Goal: Transaction & Acquisition: Book appointment/travel/reservation

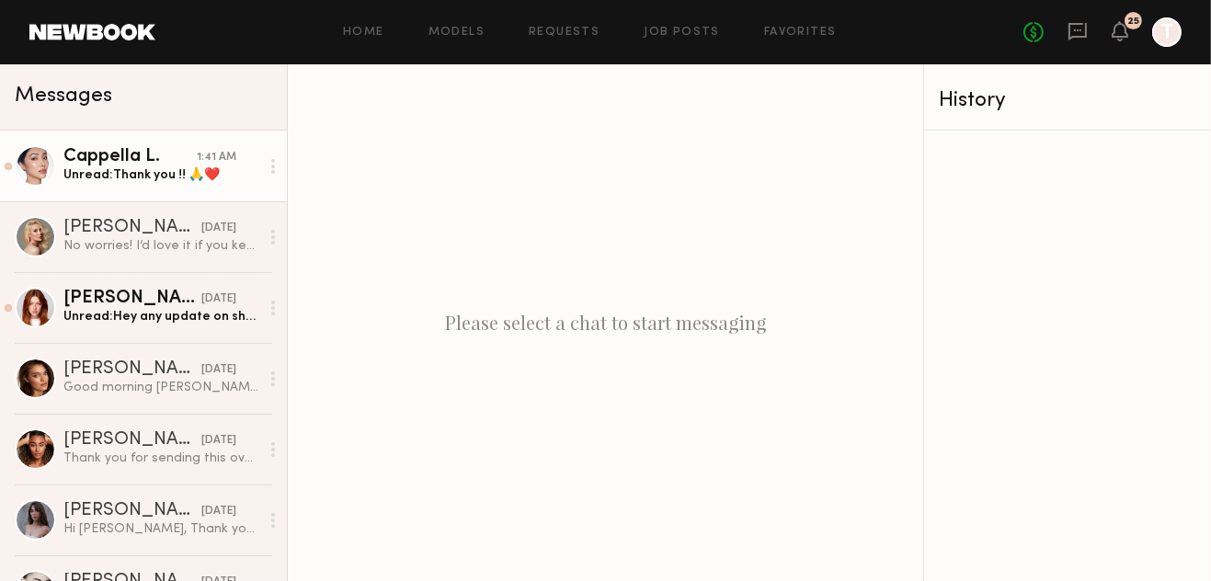
click at [144, 148] on div "Cappella L." at bounding box center [129, 157] width 133 height 18
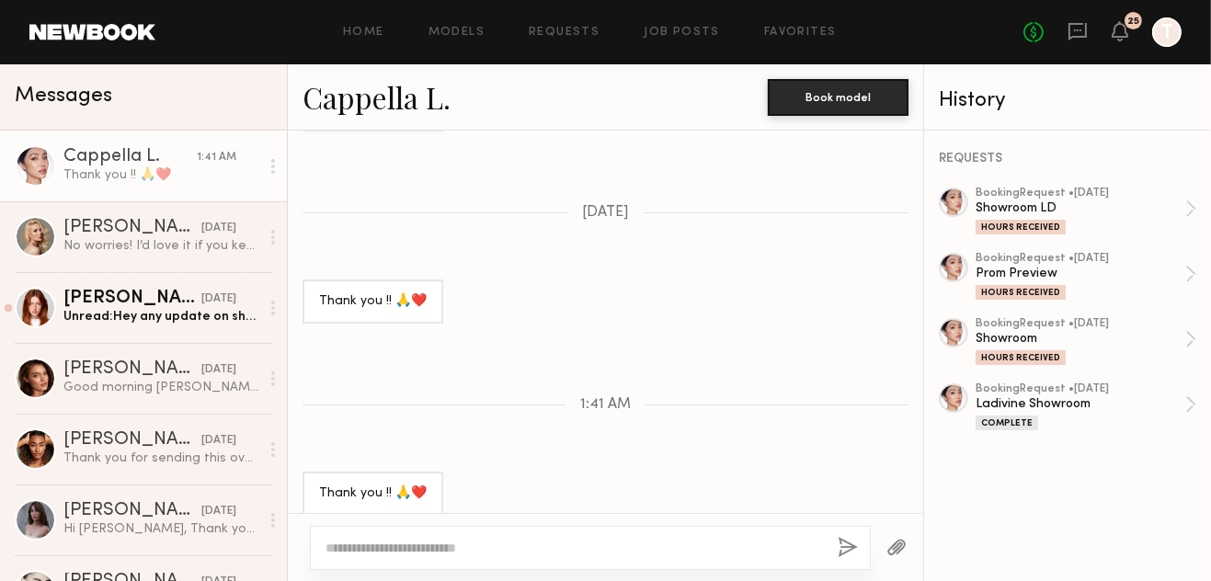
scroll to position [1324, 0]
click at [1026, 232] on div "Hours Received" at bounding box center [1021, 227] width 90 height 15
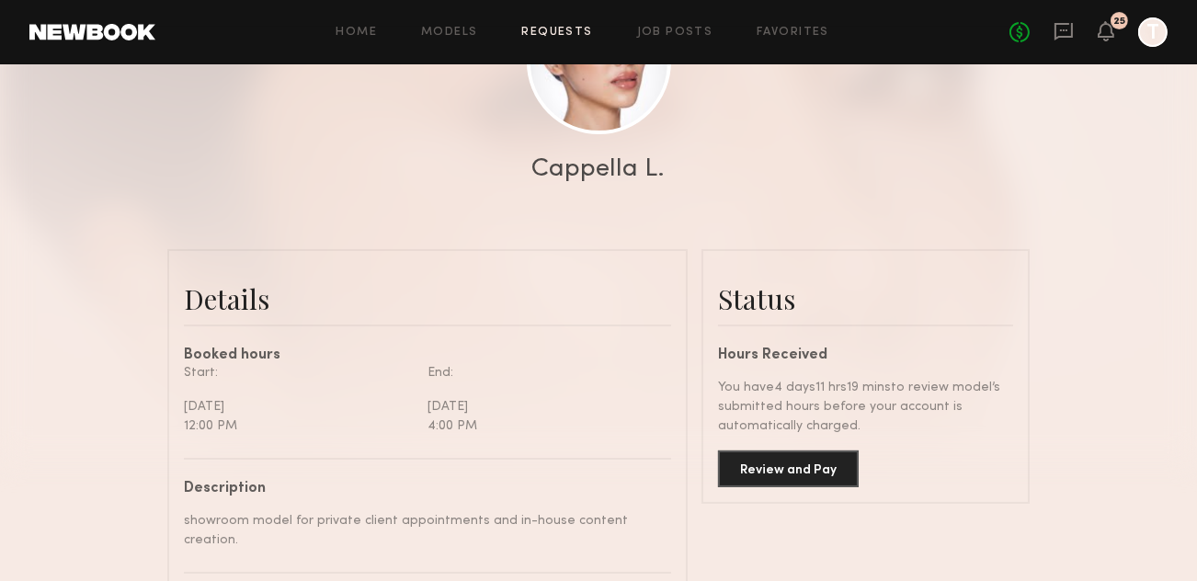
scroll to position [368, 0]
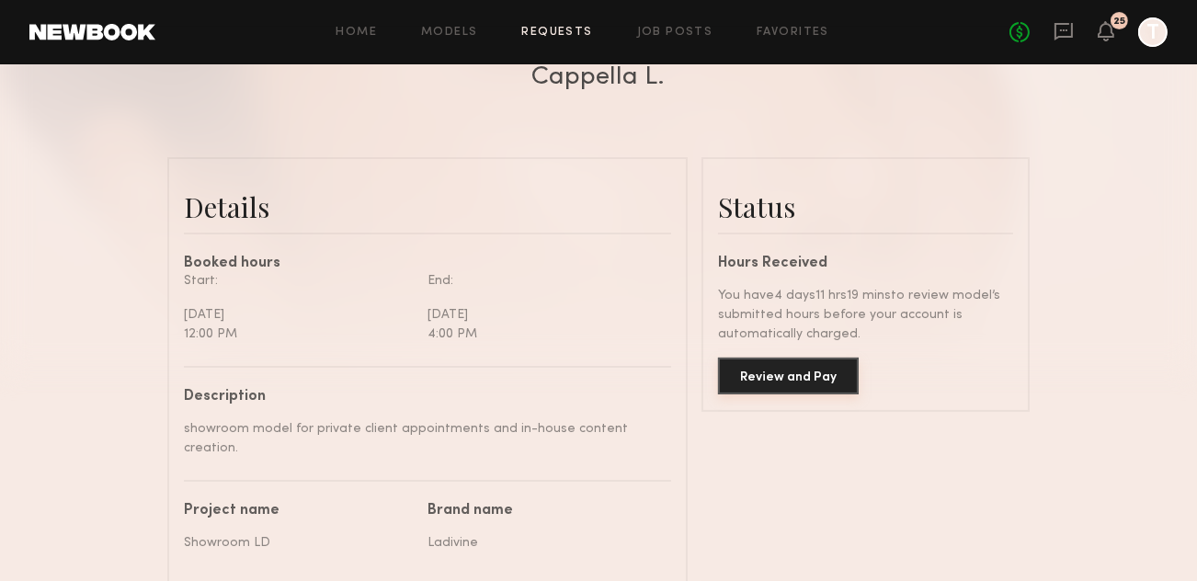
click at [805, 376] on button "Review and Pay" at bounding box center [788, 376] width 141 height 37
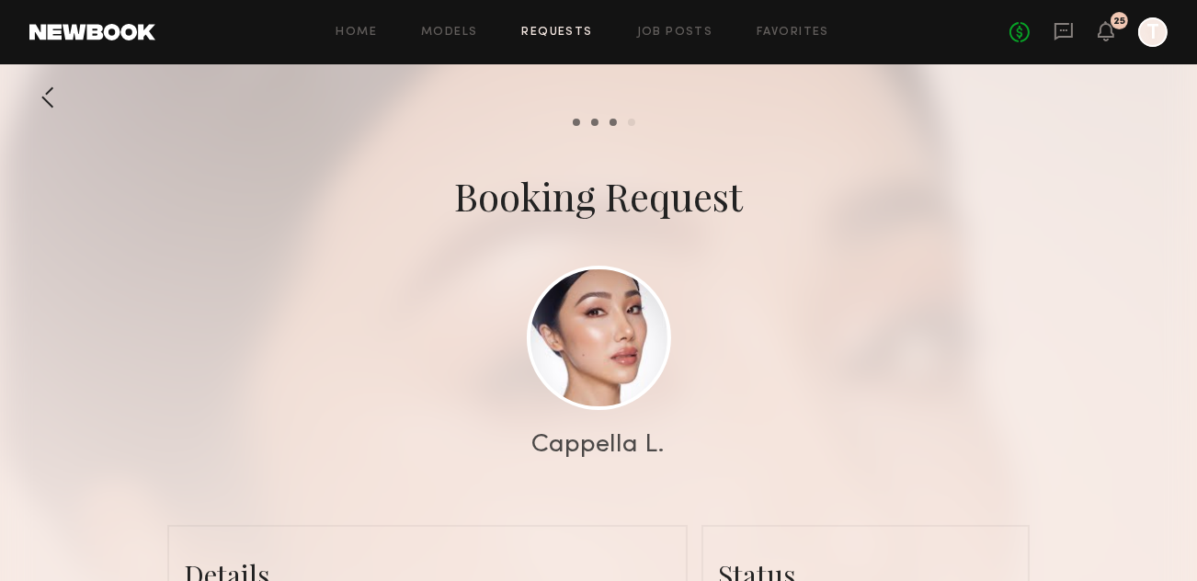
scroll to position [276, 0]
